Goal: Task Accomplishment & Management: Use online tool/utility

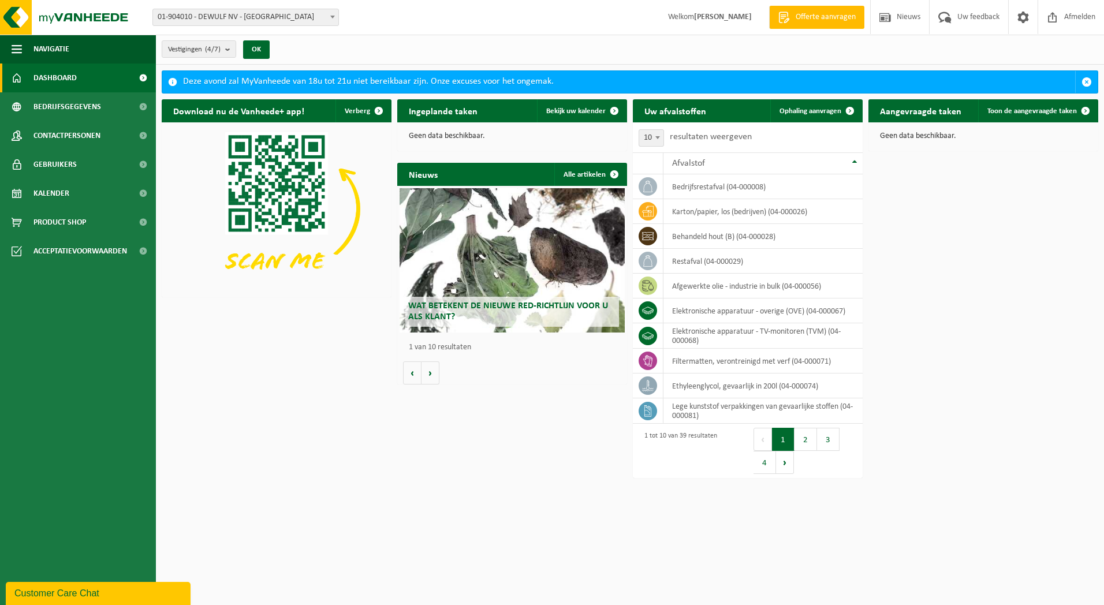
click at [331, 14] on span at bounding box center [333, 16] width 12 height 15
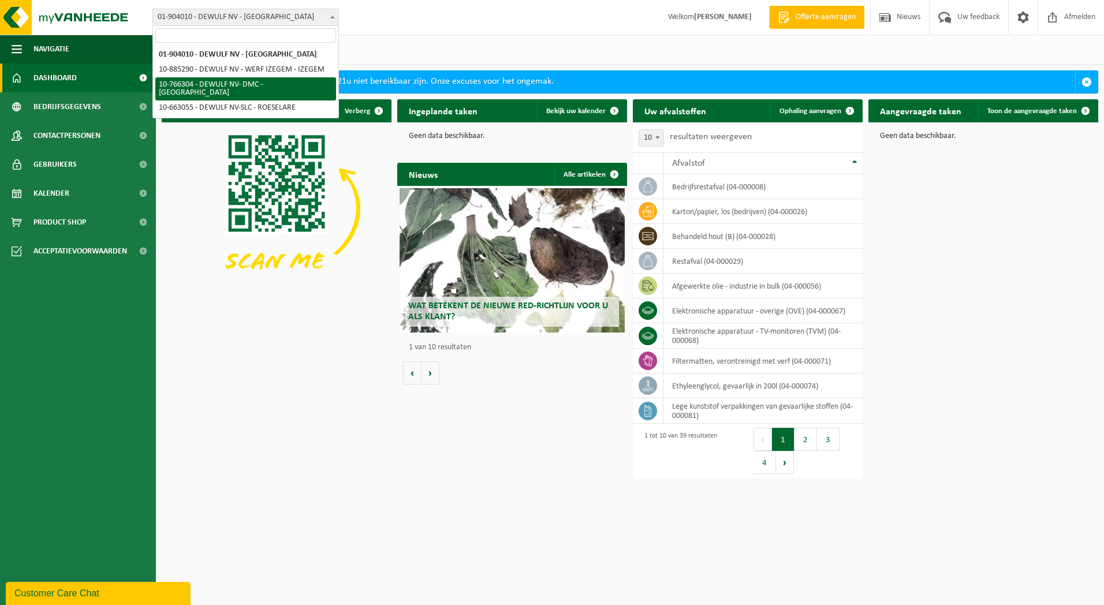
select select "13137"
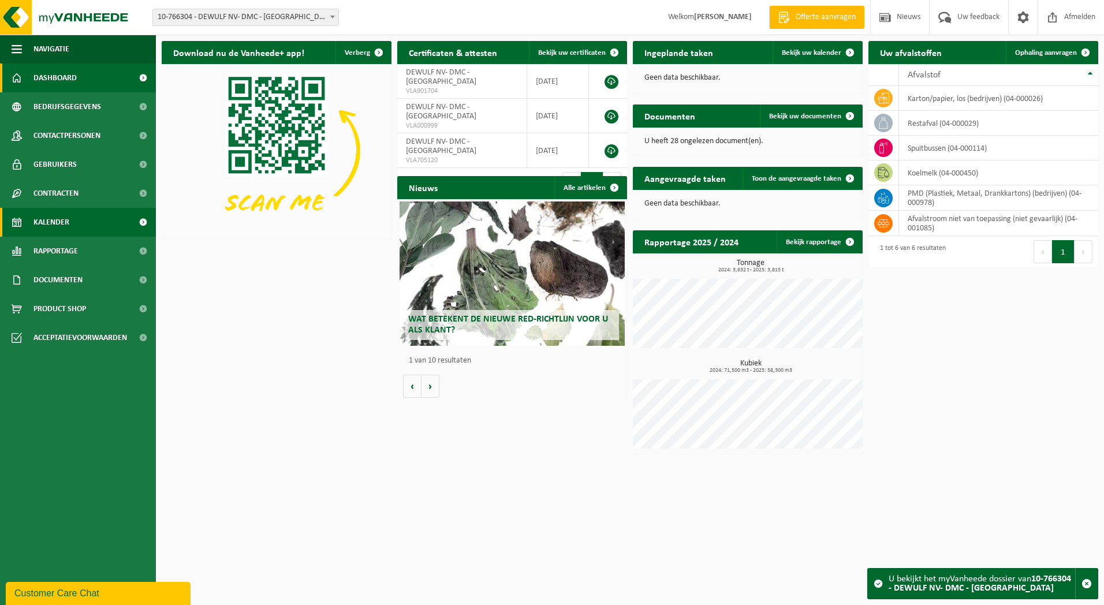
click at [59, 223] on span "Kalender" at bounding box center [51, 222] width 36 height 29
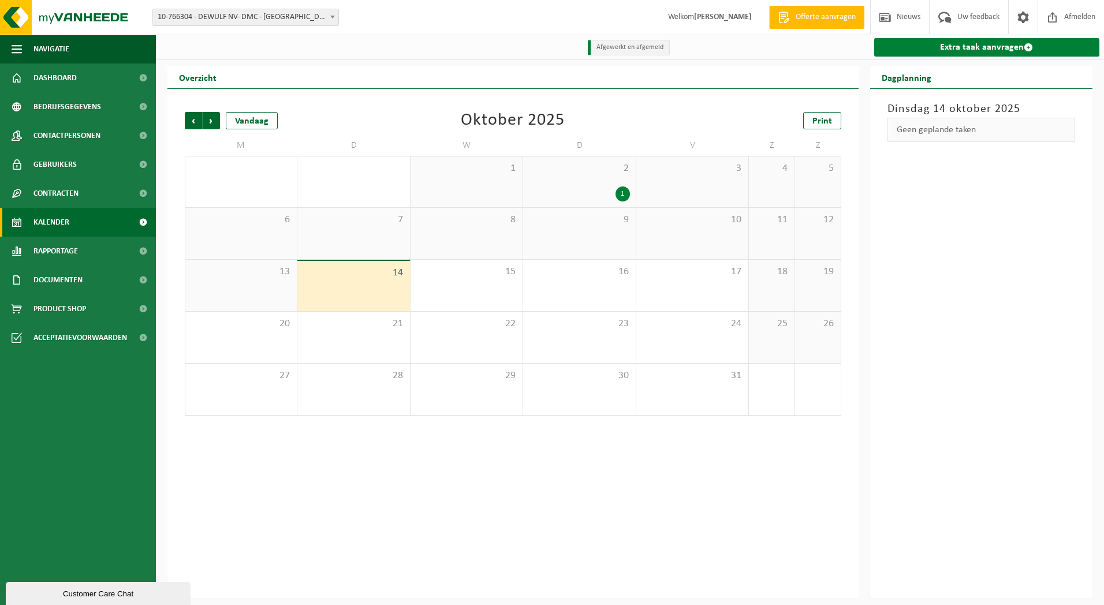
click at [966, 51] on link "Extra taak aanvragen" at bounding box center [987, 47] width 226 height 18
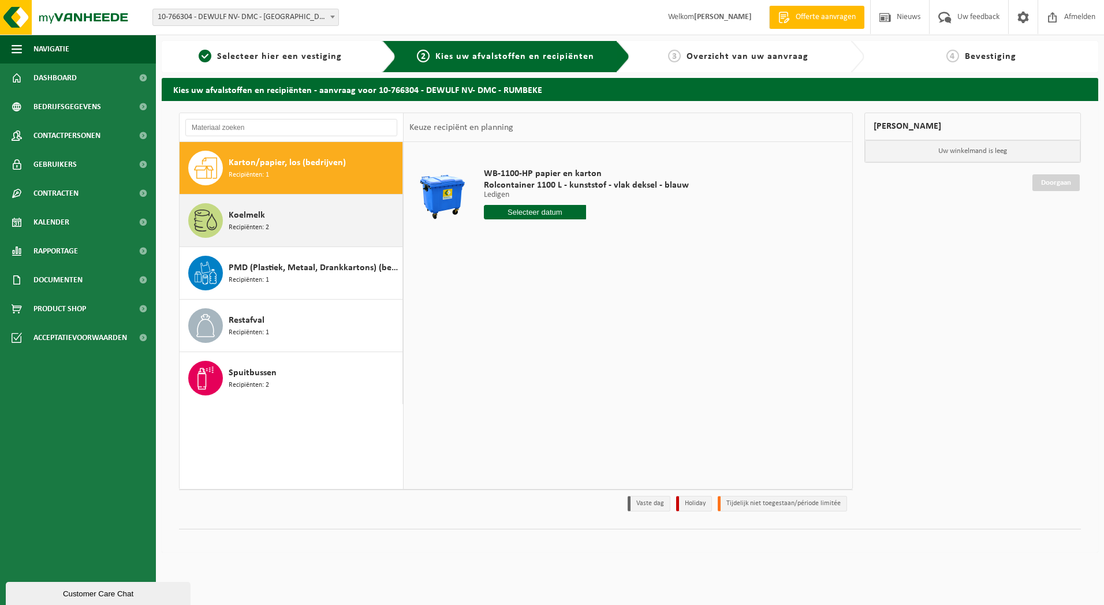
click at [252, 223] on span "Recipiënten: 2" at bounding box center [249, 227] width 40 height 11
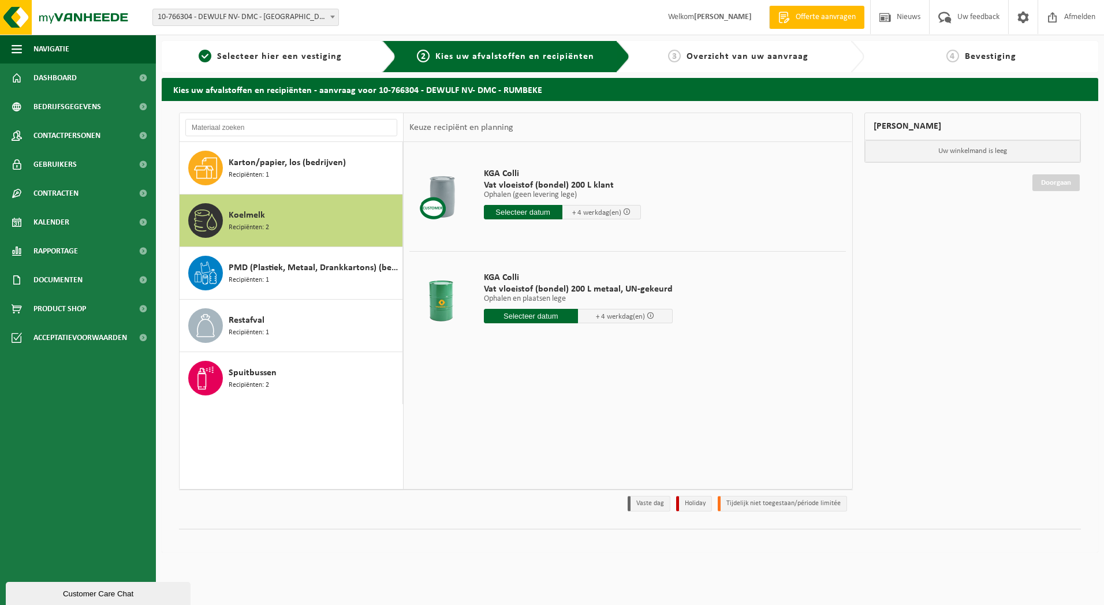
click at [524, 213] on input "text" at bounding box center [523, 212] width 79 height 14
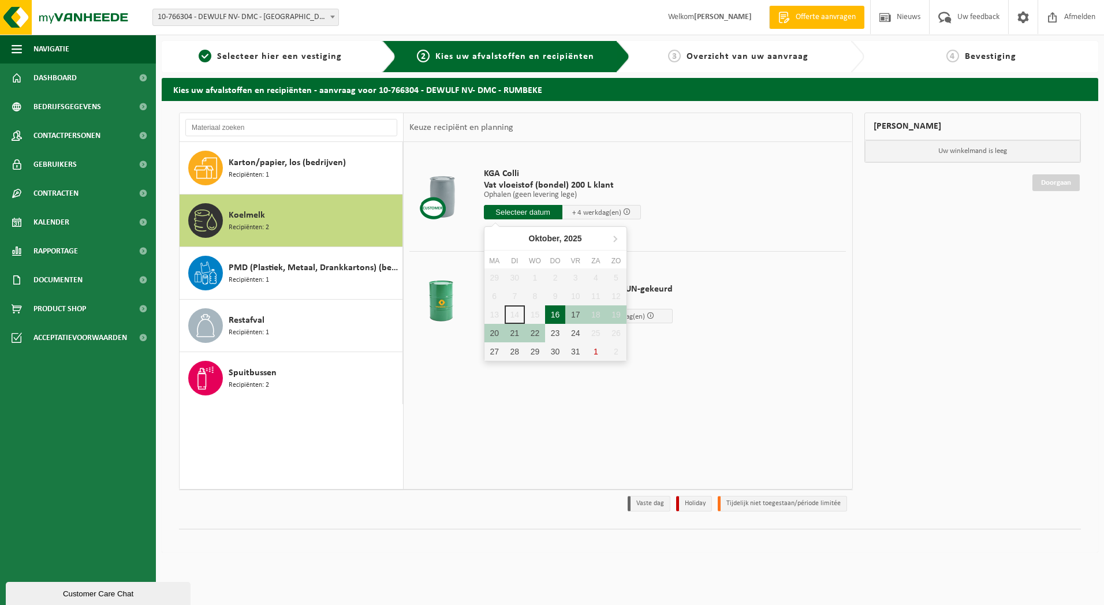
click at [559, 312] on div "16" at bounding box center [555, 314] width 20 height 18
type input "Van 2025-10-16"
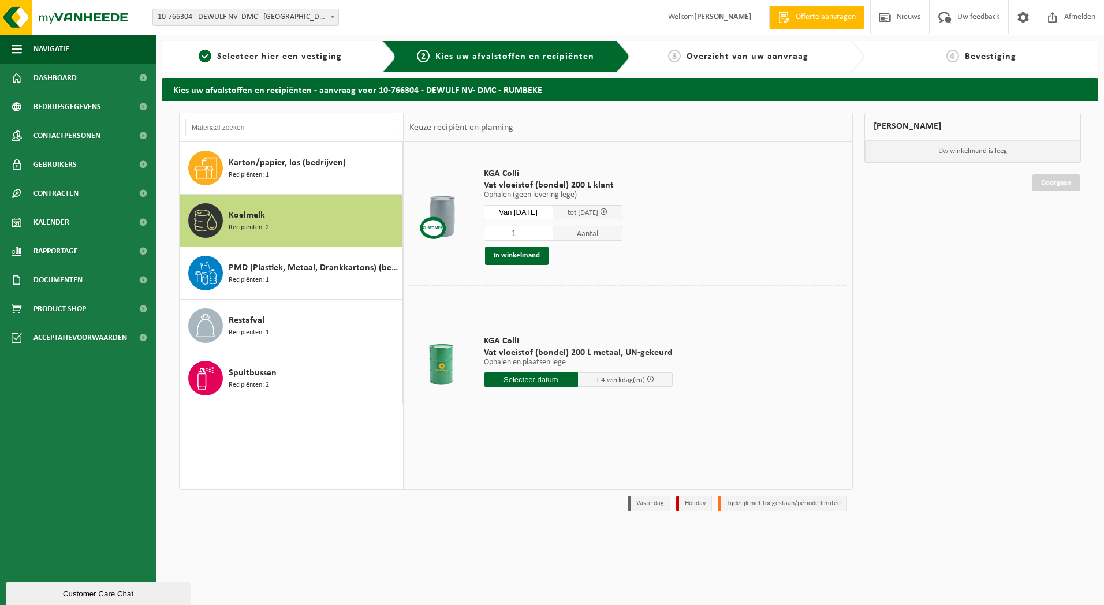
drag, startPoint x: 529, startPoint y: 234, endPoint x: 508, endPoint y: 230, distance: 21.6
click at [500, 231] on input "1" at bounding box center [518, 233] width 69 height 15
type input "2"
click at [553, 230] on input "2" at bounding box center [518, 233] width 69 height 15
click at [513, 257] on button "In winkelmand" at bounding box center [516, 255] width 63 height 18
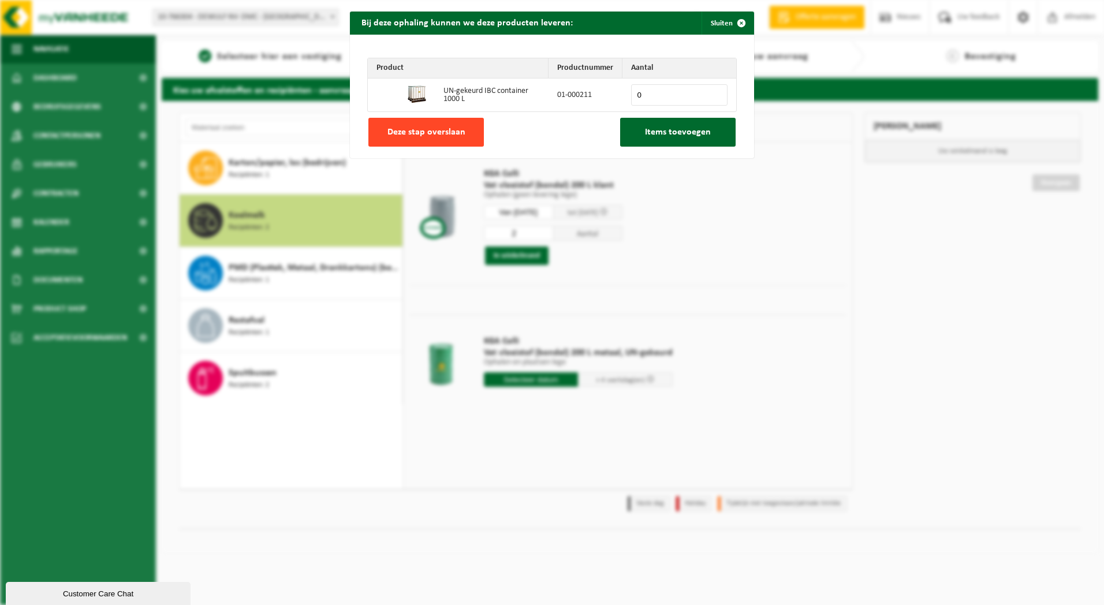
click at [437, 133] on span "Deze stap overslaan" at bounding box center [426, 132] width 78 height 9
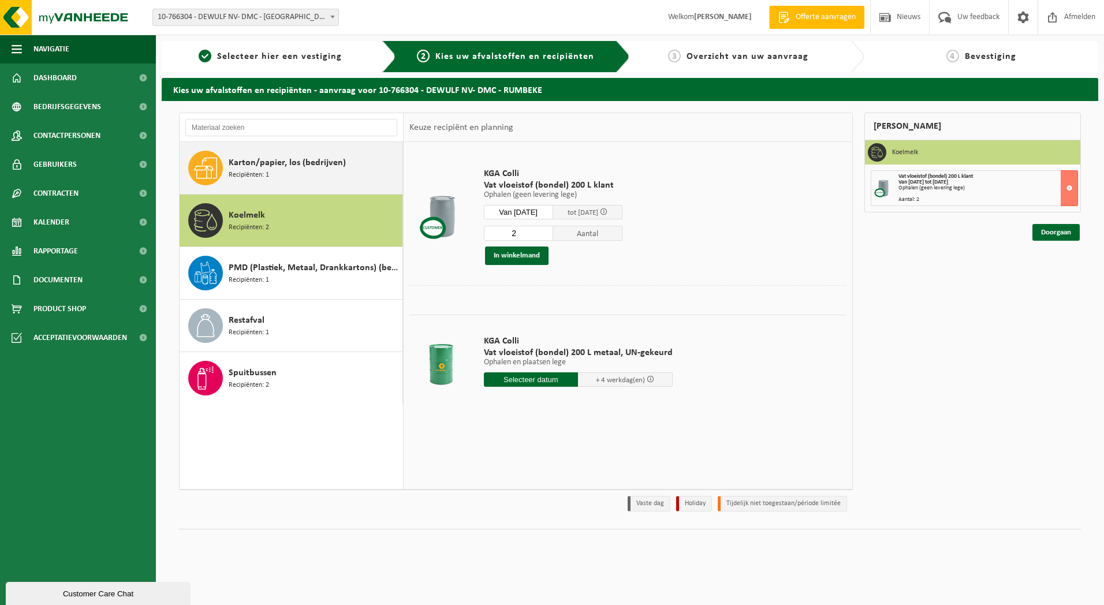
click at [270, 163] on span "Karton/papier, los (bedrijven)" at bounding box center [287, 163] width 117 height 14
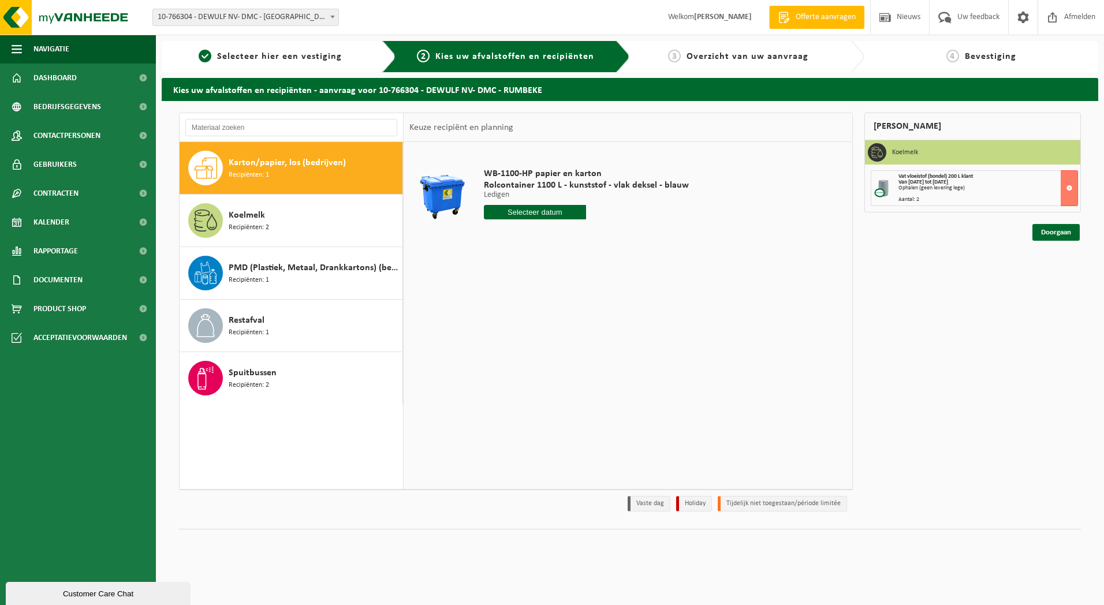
click at [530, 216] on input "text" at bounding box center [535, 212] width 103 height 14
click at [556, 333] on div "23" at bounding box center [555, 333] width 20 height 18
type input "Van 2025-10-23"
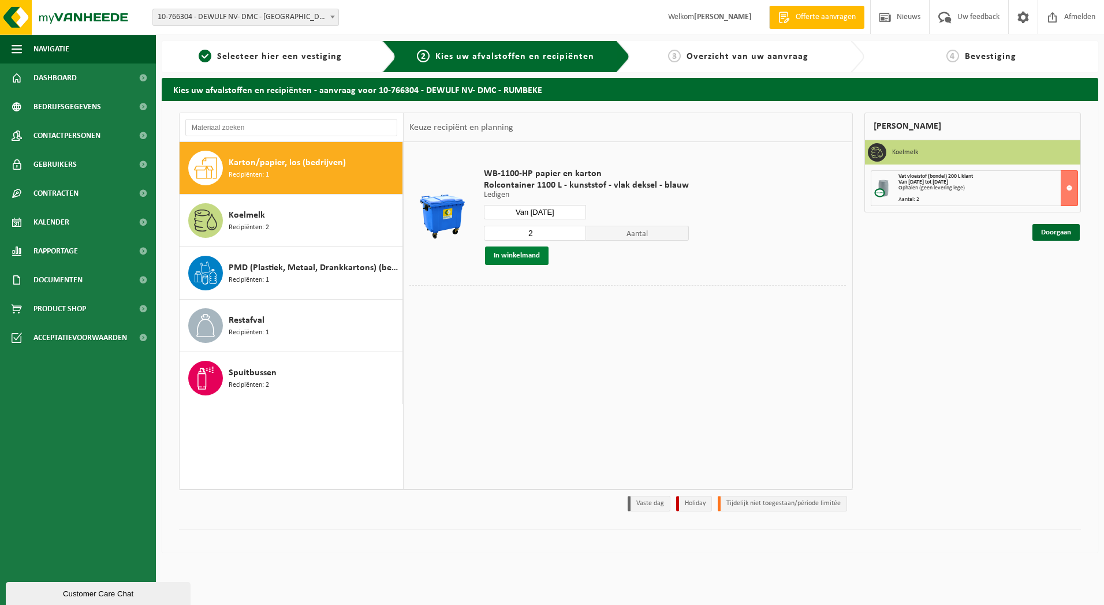
click at [527, 257] on button "In winkelmand" at bounding box center [516, 255] width 63 height 18
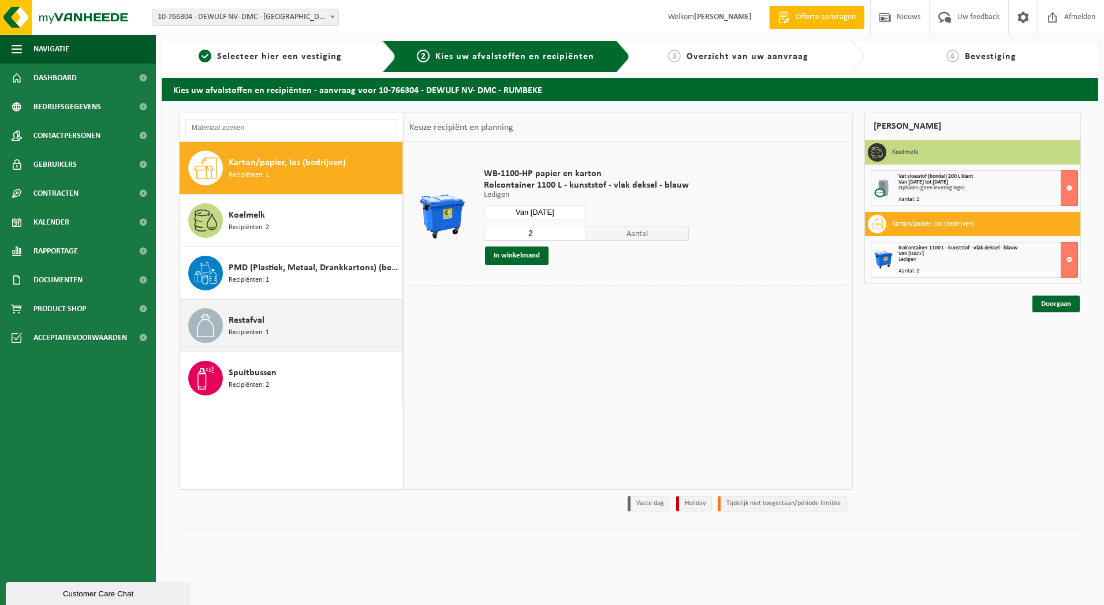
click at [246, 318] on span "Restafval" at bounding box center [247, 320] width 36 height 14
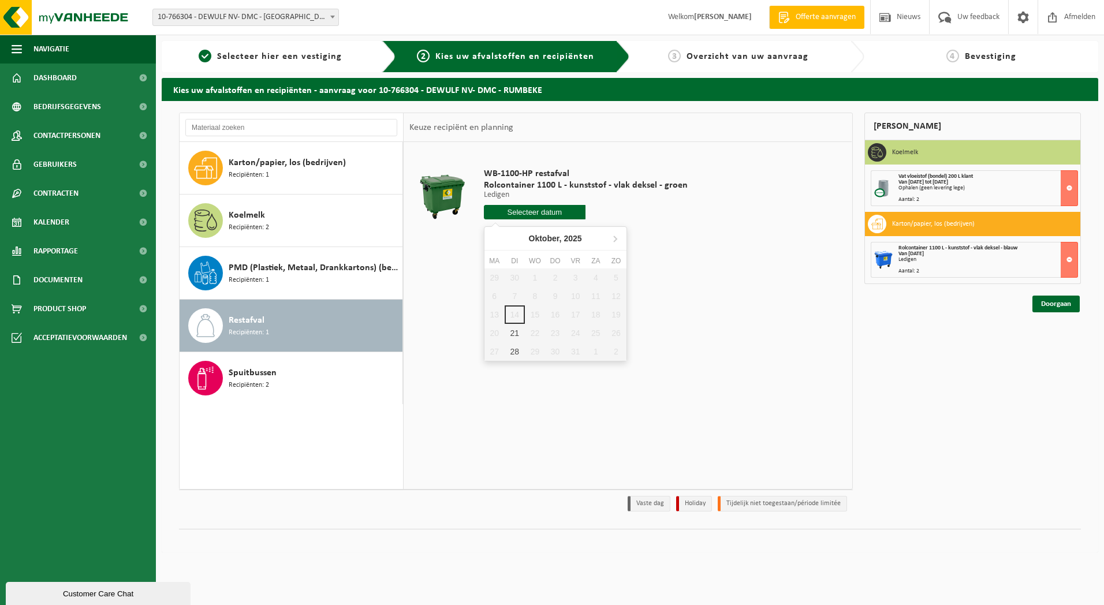
click at [524, 215] on input "text" at bounding box center [535, 212] width 102 height 14
click at [514, 336] on div "21" at bounding box center [514, 333] width 20 height 18
type input "Van 2025-10-21"
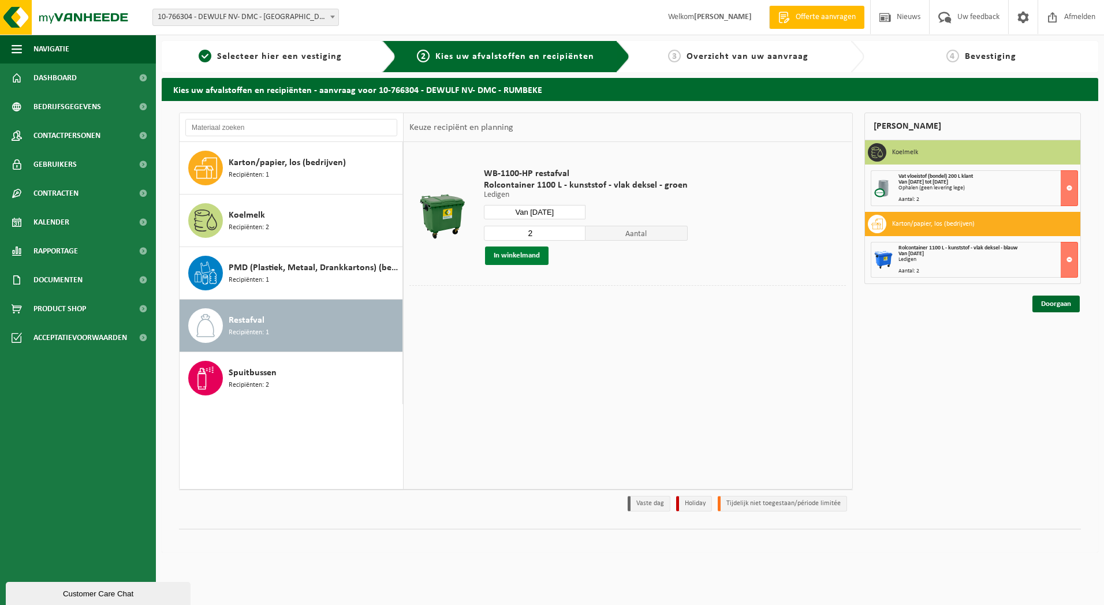
click at [524, 258] on button "In winkelmand" at bounding box center [516, 255] width 63 height 18
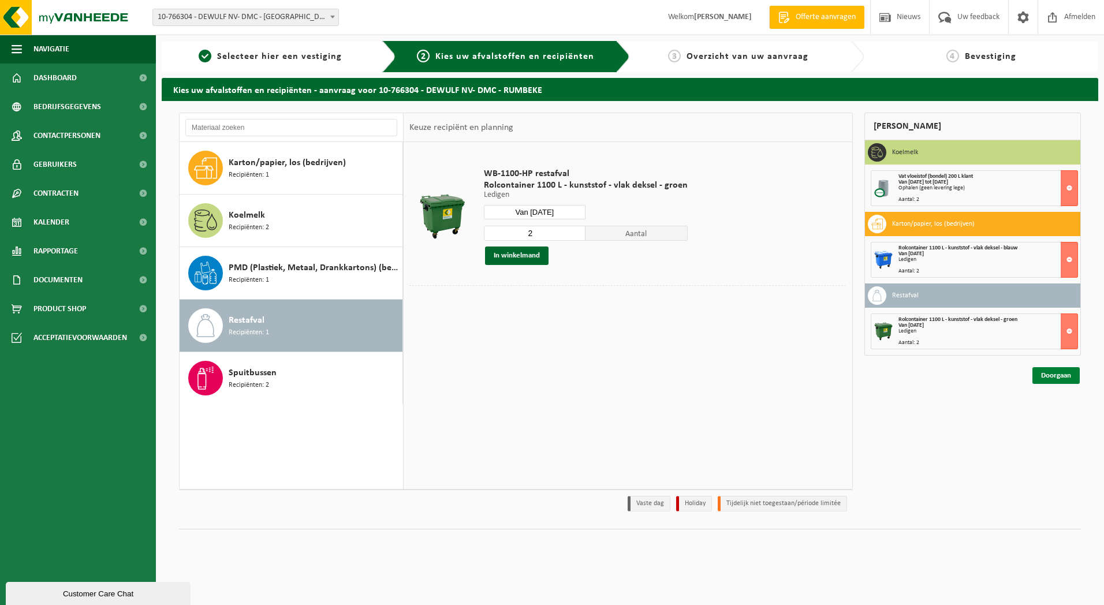
click at [1062, 378] on link "Doorgaan" at bounding box center [1055, 375] width 47 height 17
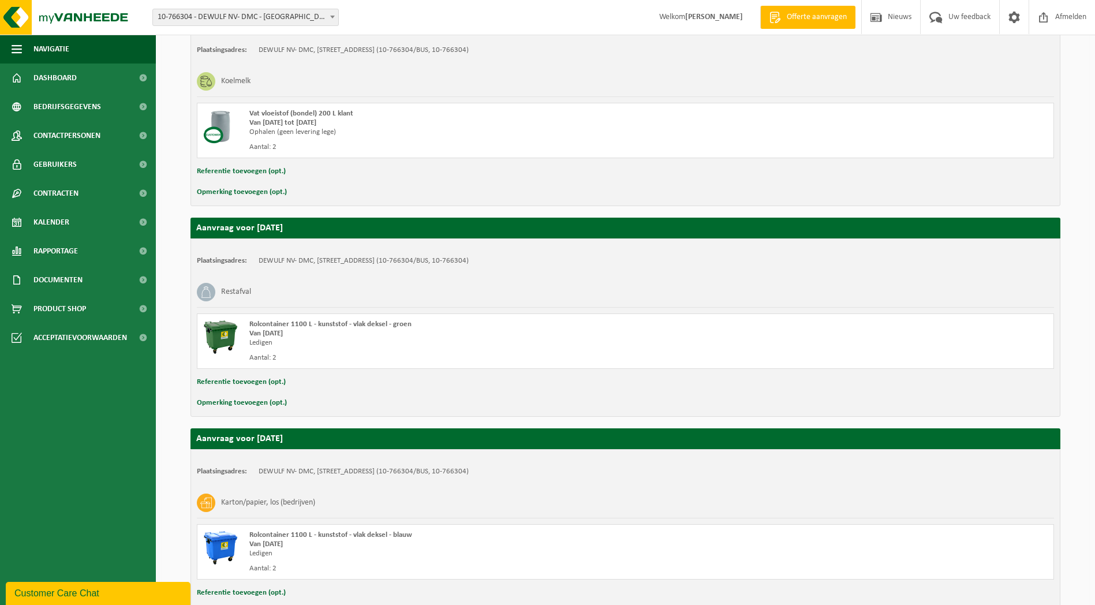
scroll to position [312, 0]
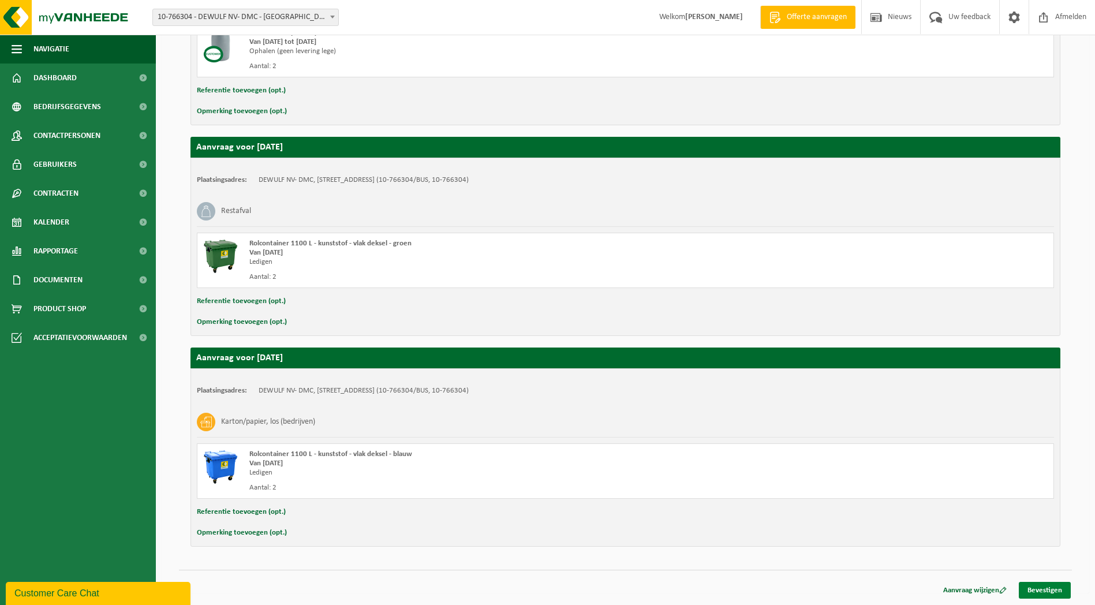
click at [1035, 591] on link "Bevestigen" at bounding box center [1045, 590] width 52 height 17
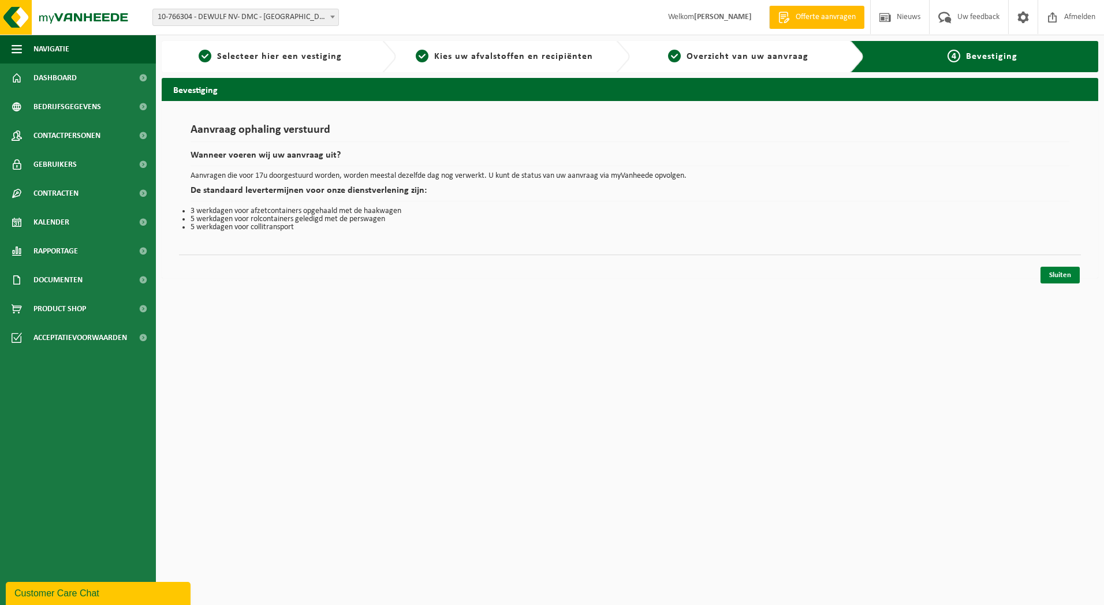
click at [1057, 273] on link "Sluiten" at bounding box center [1059, 275] width 39 height 17
